Goal: Transaction & Acquisition: Purchase product/service

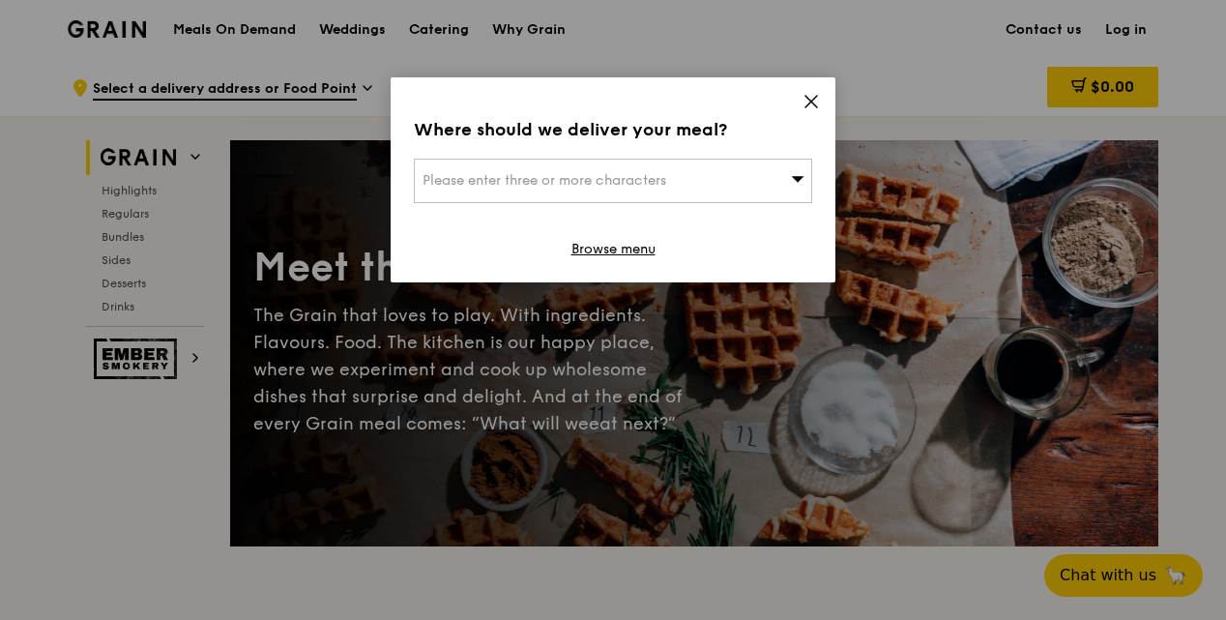
click at [793, 188] on span at bounding box center [798, 179] width 14 height 19
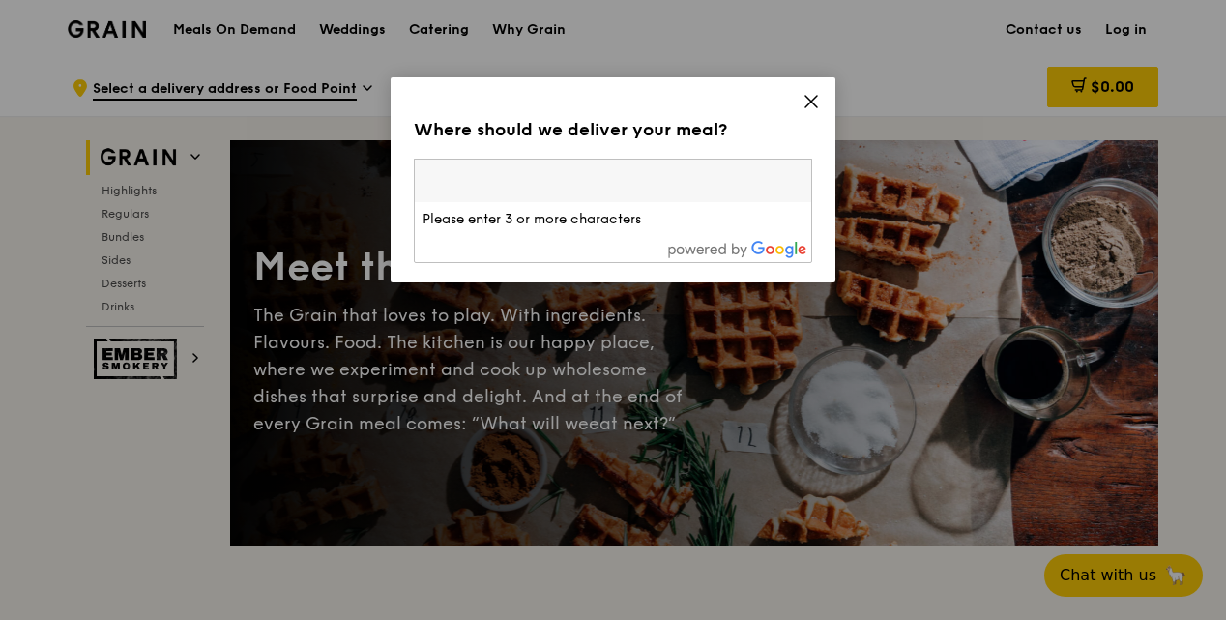
click at [715, 181] on input "search" at bounding box center [613, 180] width 396 height 43
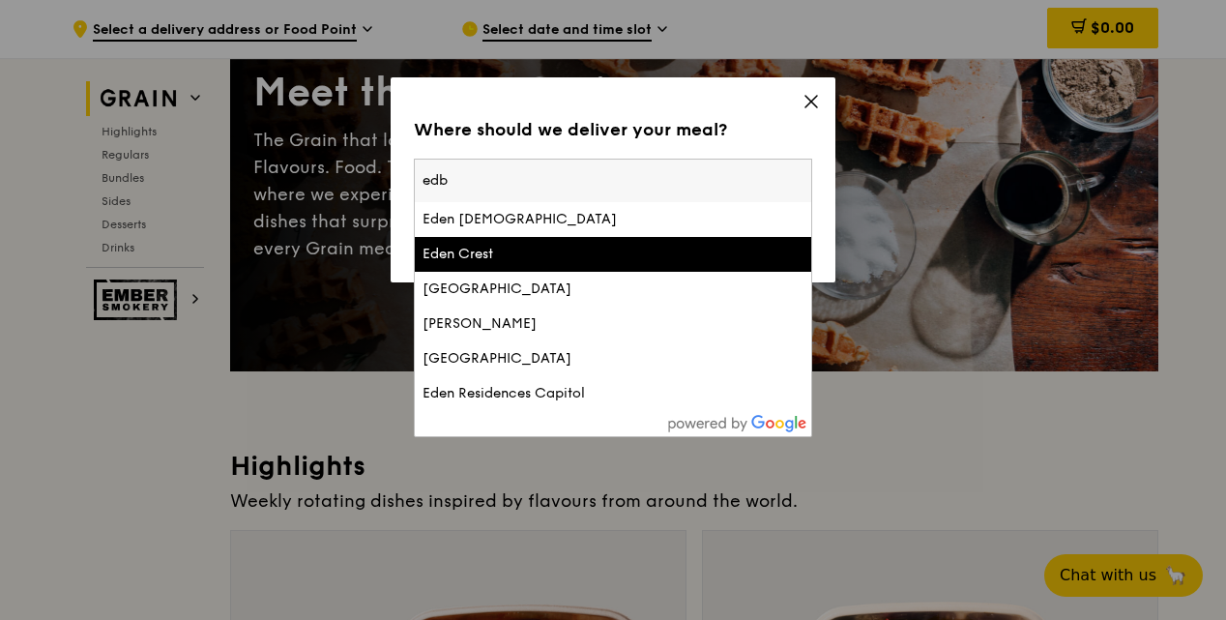
scroll to position [193, 0]
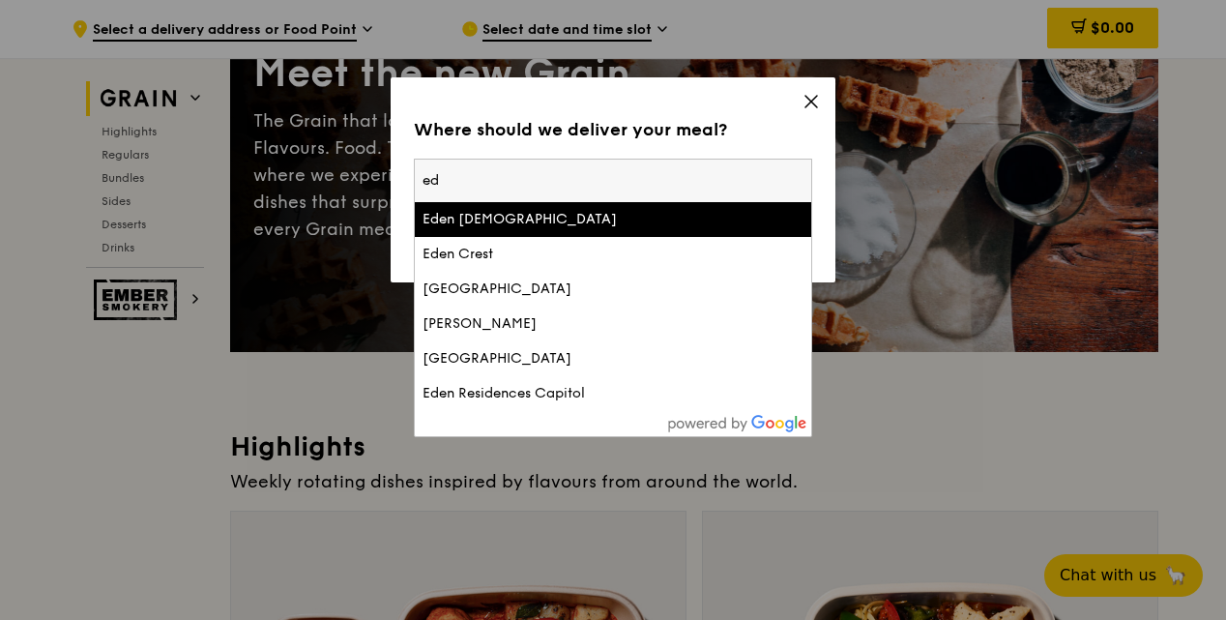
type input "e"
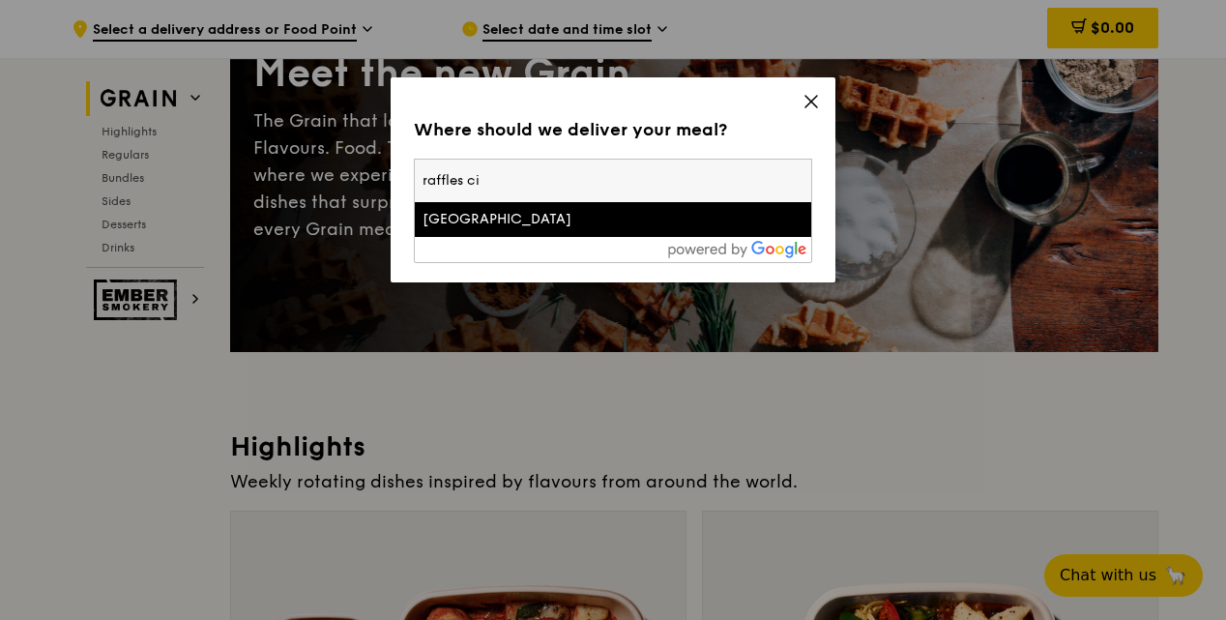
type input "raffles ci"
click at [551, 213] on div "[GEOGRAPHIC_DATA]" at bounding box center [565, 219] width 286 height 19
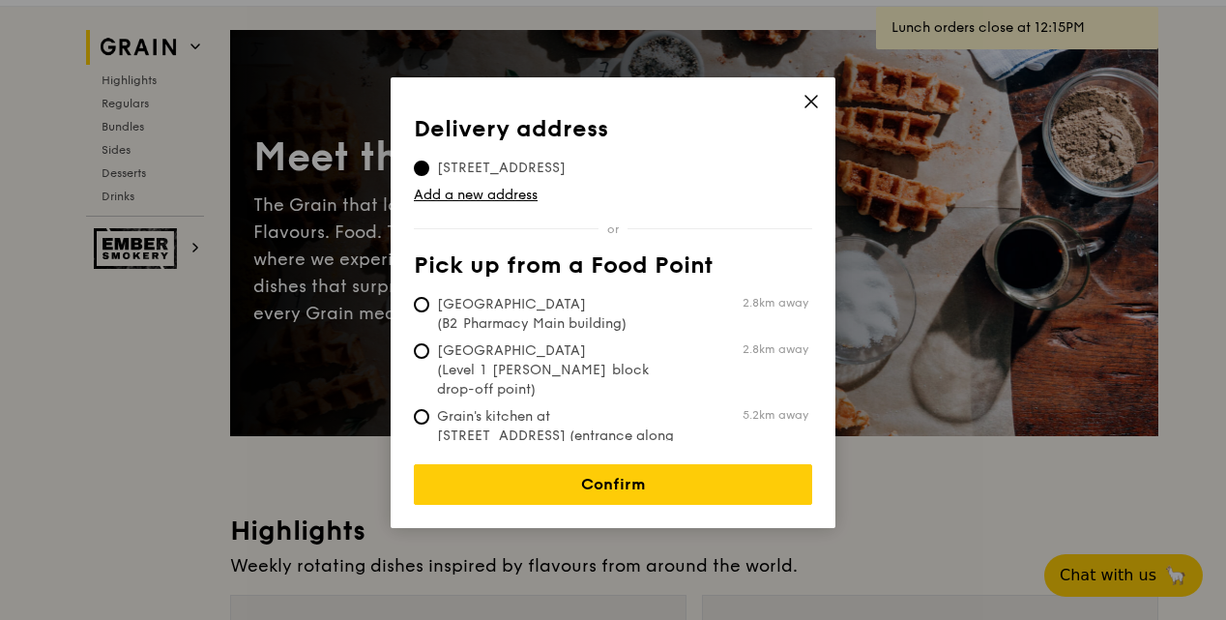
scroll to position [0, 0]
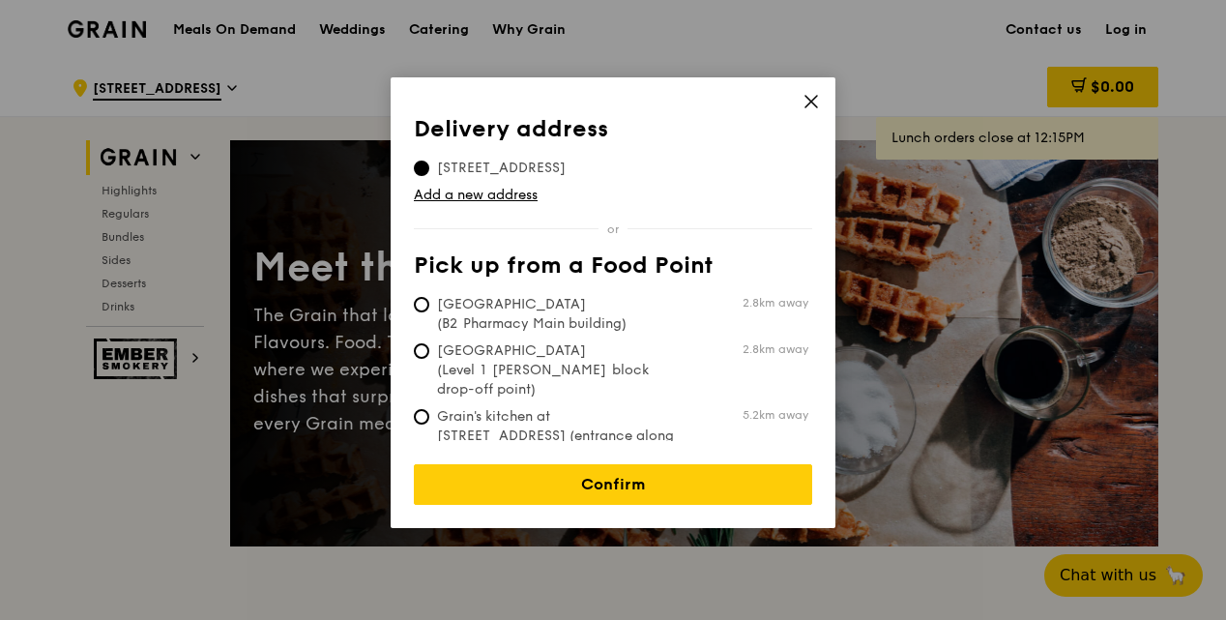
click at [811, 92] on div "Delivery address Pick up from a Food Point Delivery address [STREET_ADDRESS] Ad…" at bounding box center [612, 302] width 445 height 450
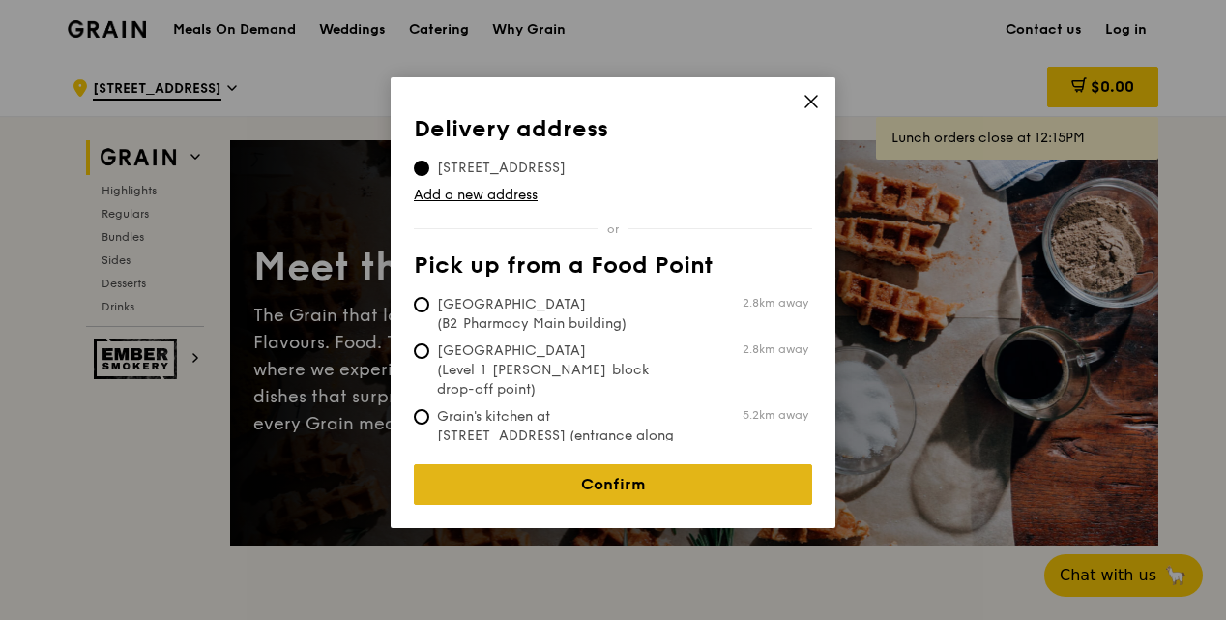
click at [664, 464] on link "Confirm" at bounding box center [613, 484] width 398 height 41
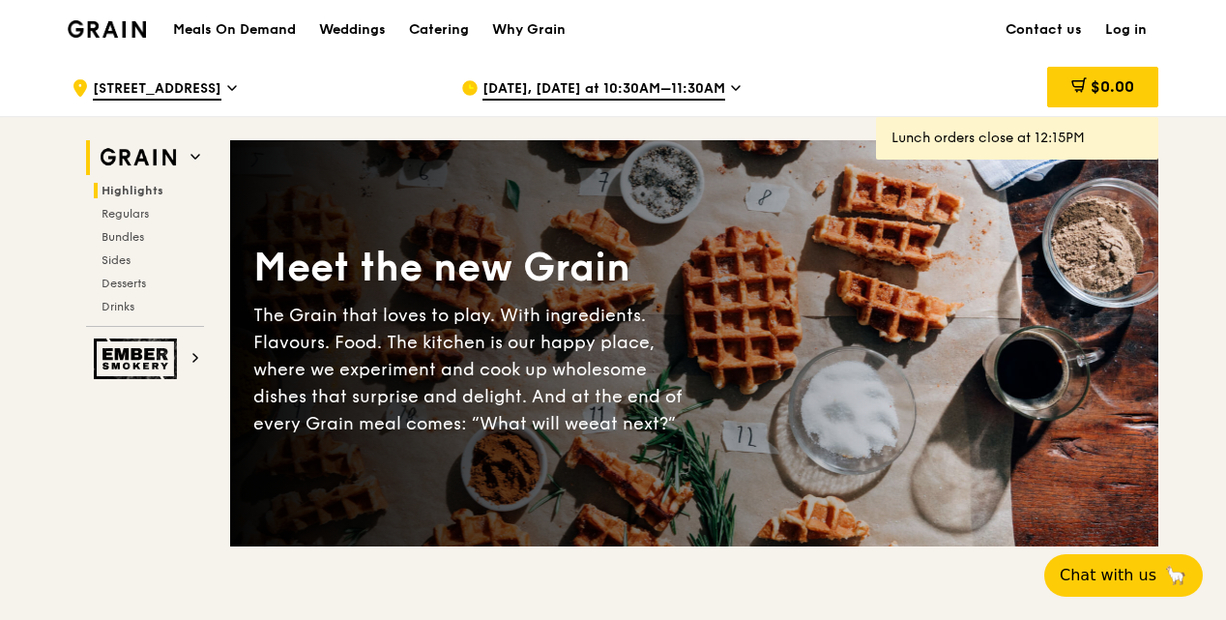
click at [155, 184] on span "Highlights" at bounding box center [132, 191] width 62 height 14
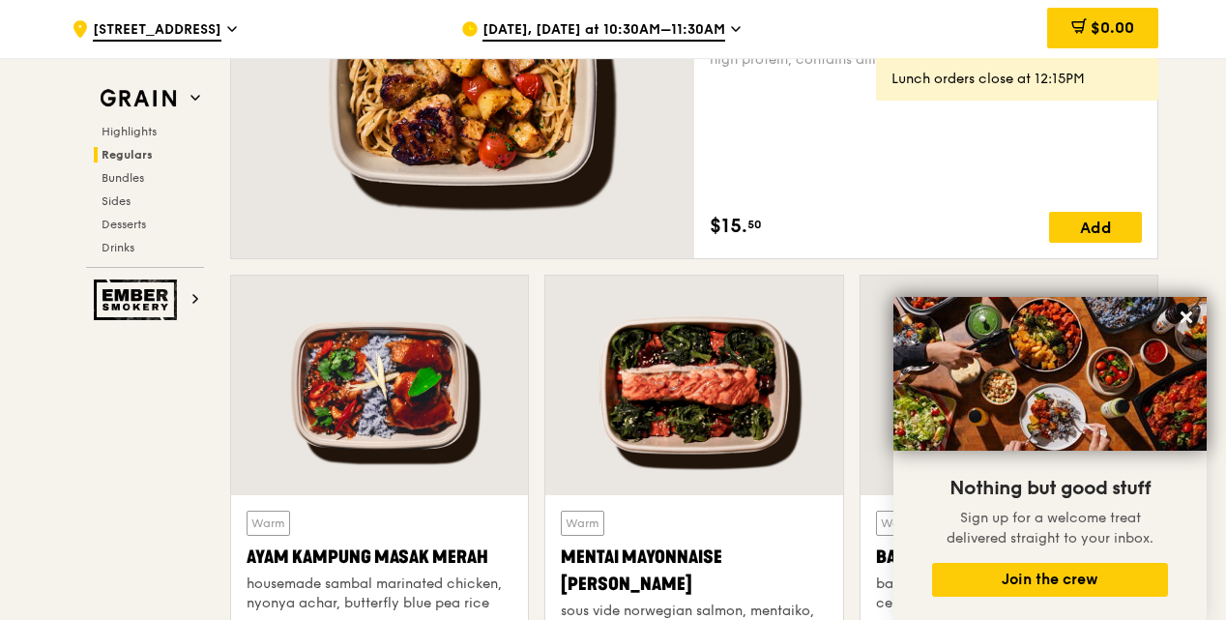
scroll to position [1416, 0]
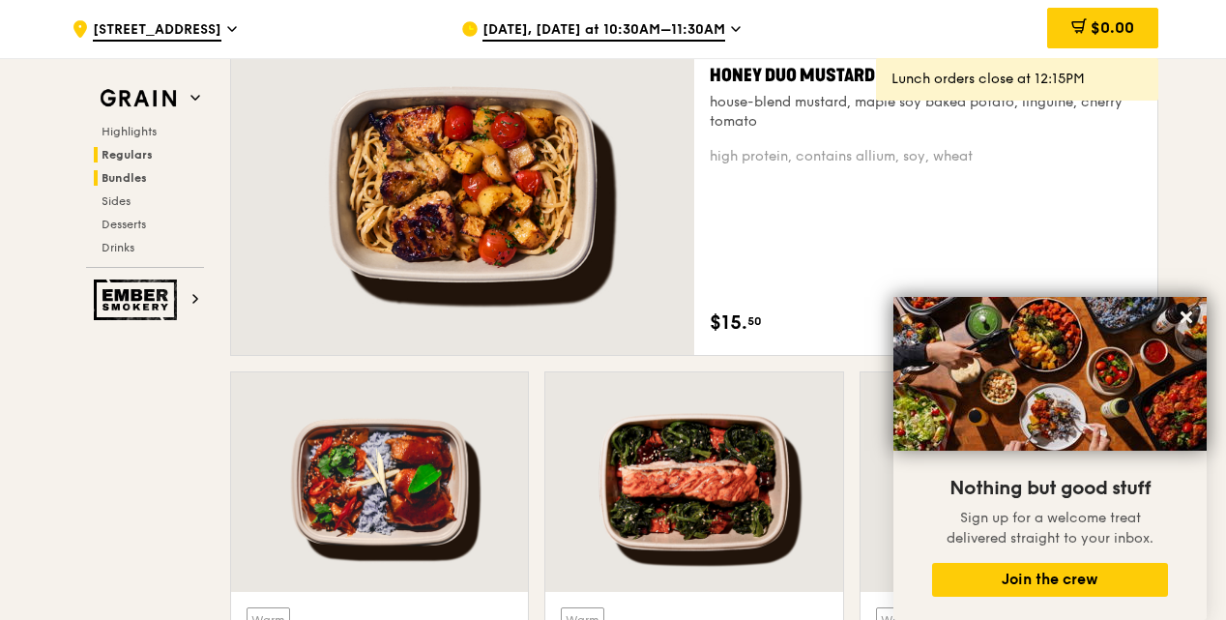
click at [153, 176] on h2 "Bundles" at bounding box center [149, 177] width 110 height 15
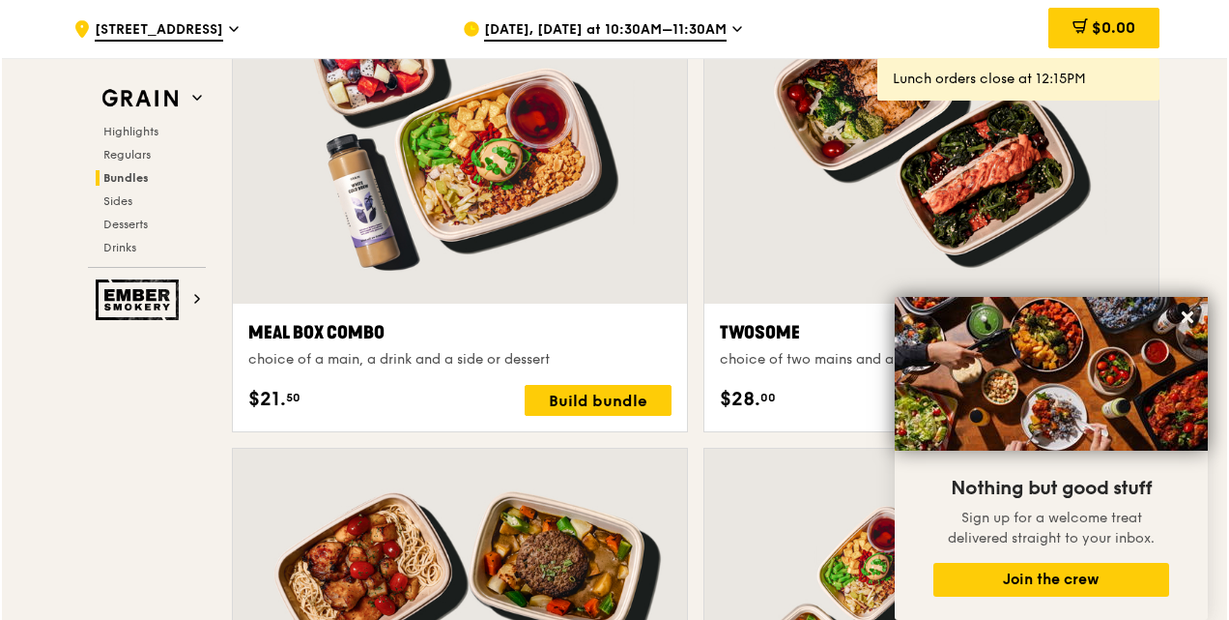
scroll to position [2876, 0]
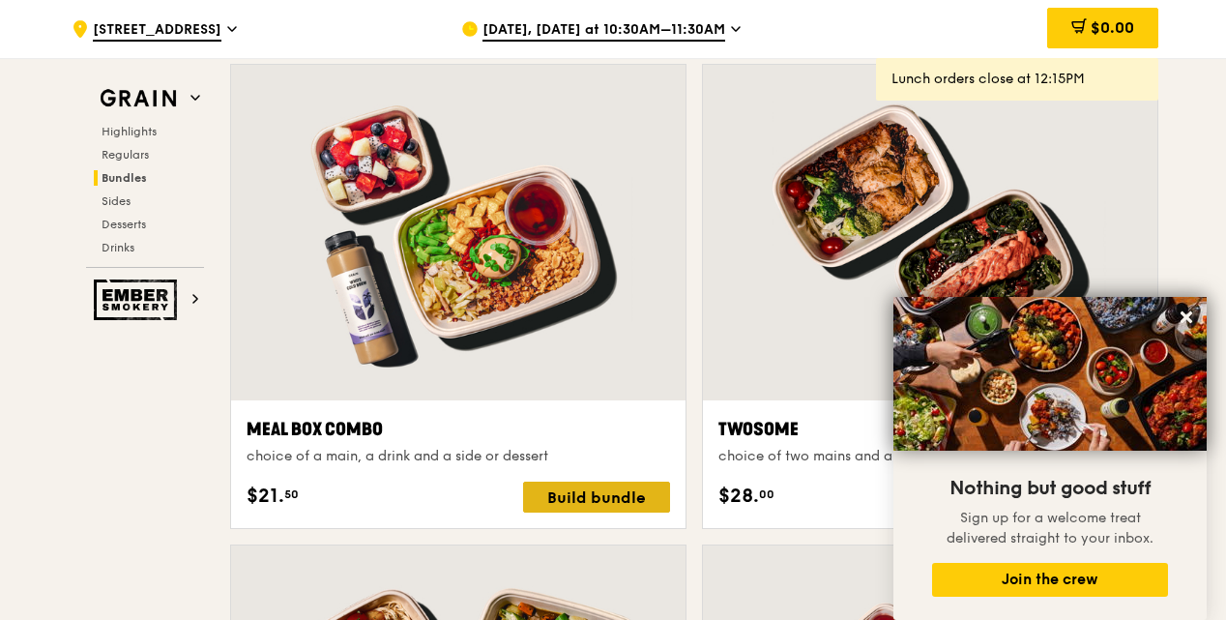
click at [566, 501] on div "Build bundle" at bounding box center [596, 496] width 147 height 31
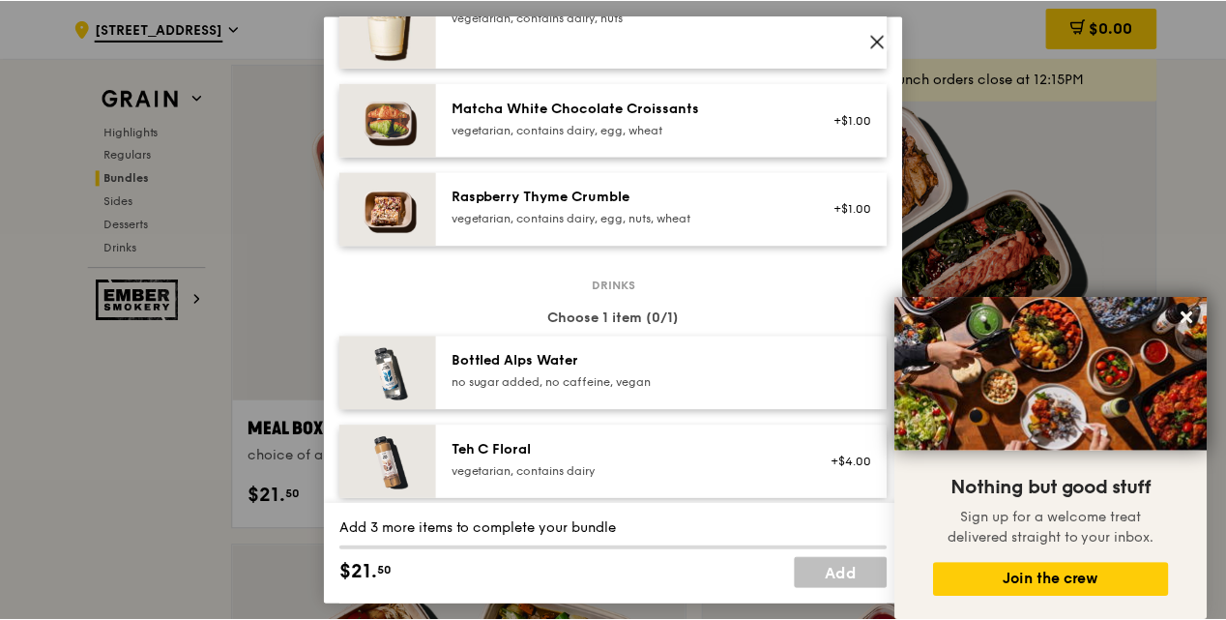
scroll to position [1933, 0]
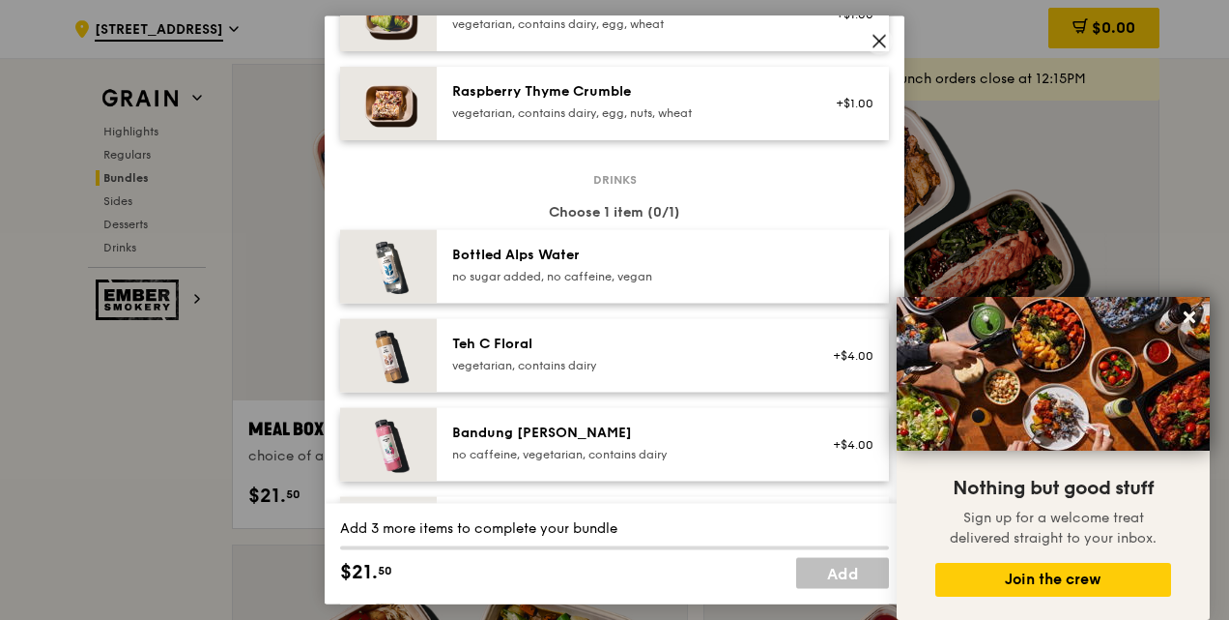
click at [878, 39] on icon at bounding box center [880, 41] width 12 height 12
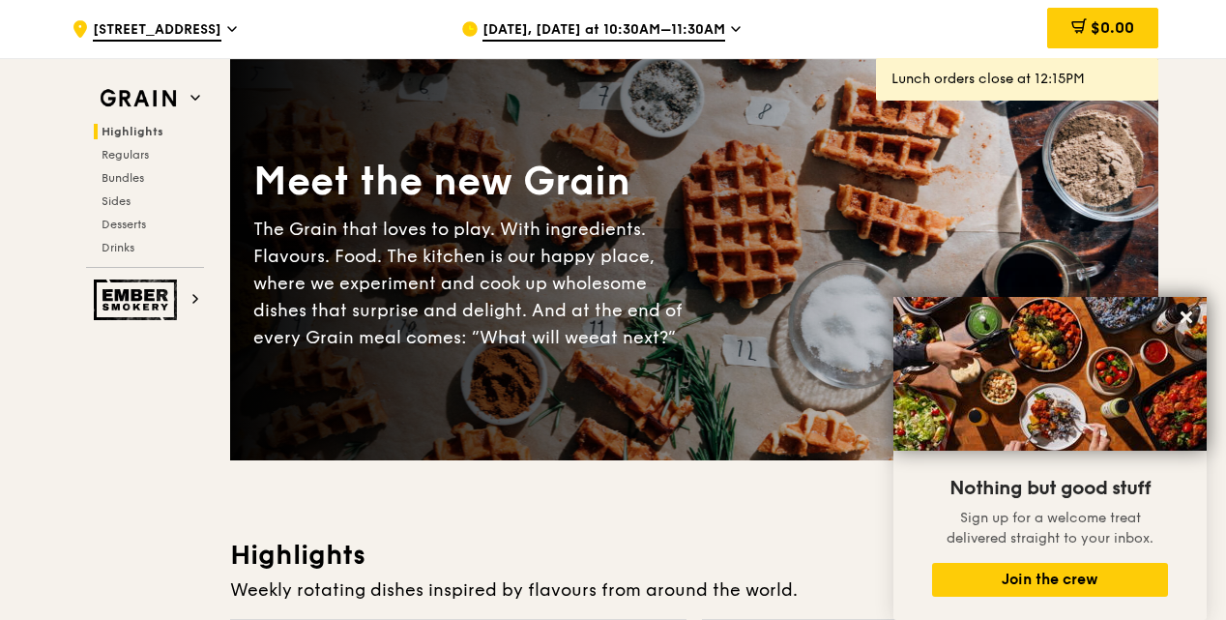
scroll to position [0, 0]
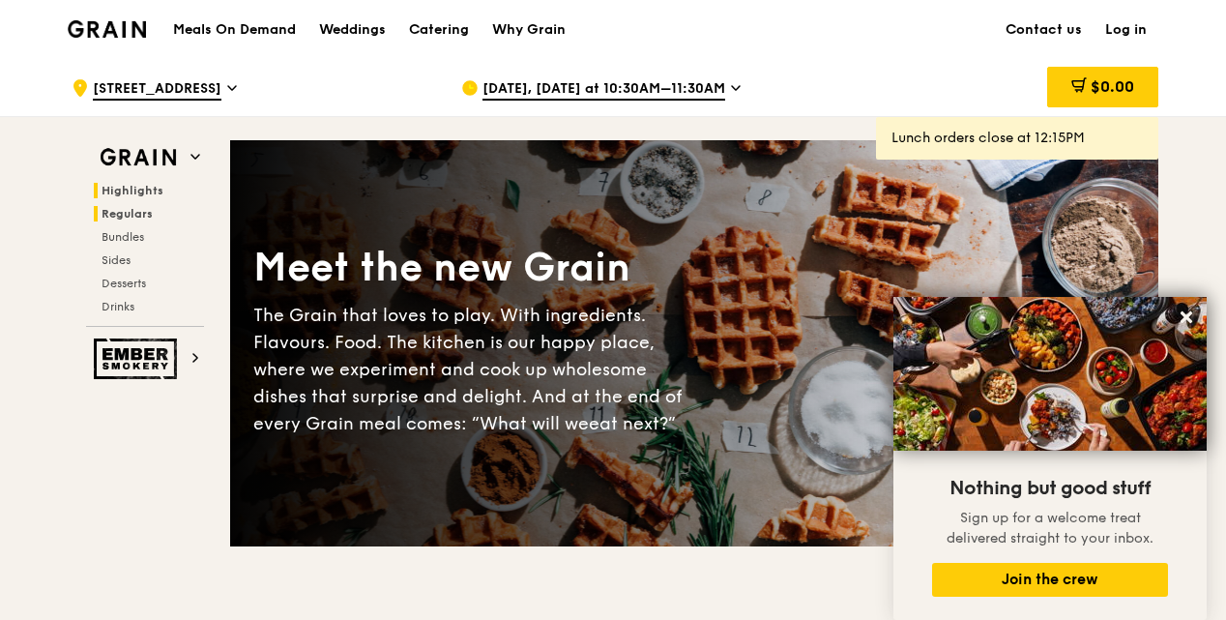
click at [143, 214] on span "Regulars" at bounding box center [126, 214] width 51 height 14
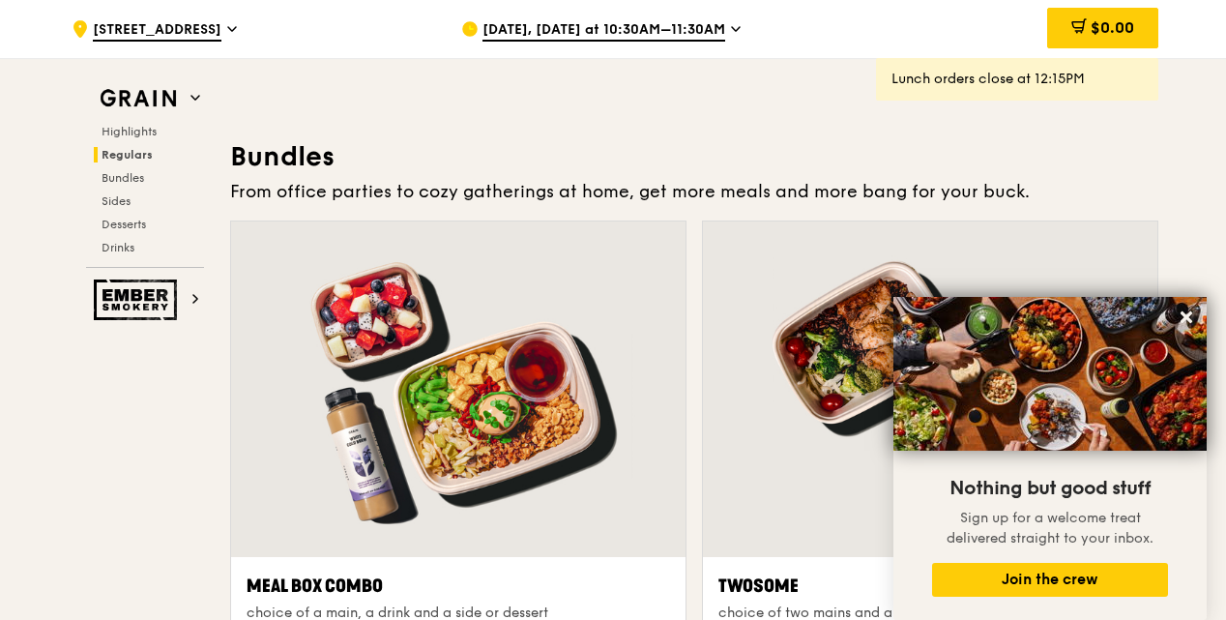
scroll to position [2720, 0]
